Goal: Task Accomplishment & Management: Use online tool/utility

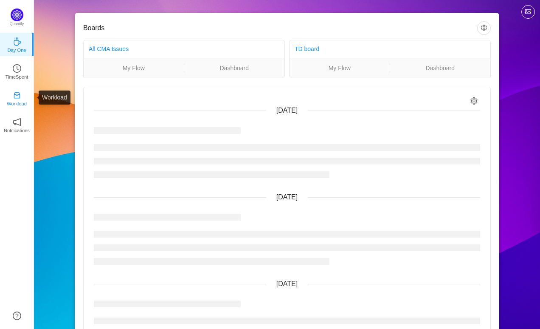
click at [20, 96] on icon "icon: inbox" at bounding box center [17, 95] width 6 height 6
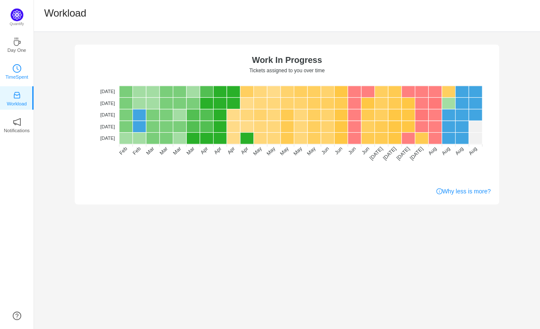
click at [21, 65] on icon "icon: clock-circle" at bounding box center [17, 68] width 8 height 8
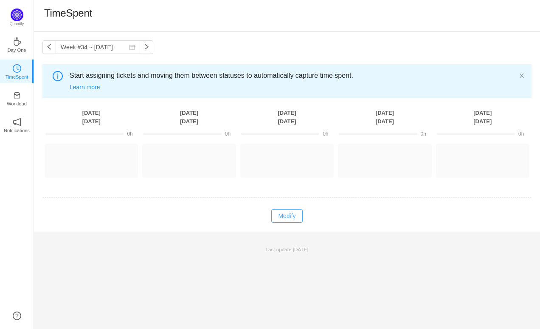
click at [296, 218] on button "Modify" at bounding box center [286, 216] width 31 height 14
click at [67, 257] on div "Last update: [DATE]" at bounding box center [287, 249] width 506 height 18
click at [86, 156] on button "Log Time" at bounding box center [84, 157] width 47 height 14
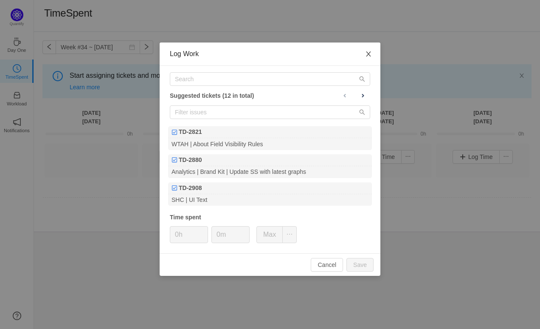
click at [368, 53] on icon "icon: close" at bounding box center [368, 54] width 7 height 7
